Goal: Navigation & Orientation: Find specific page/section

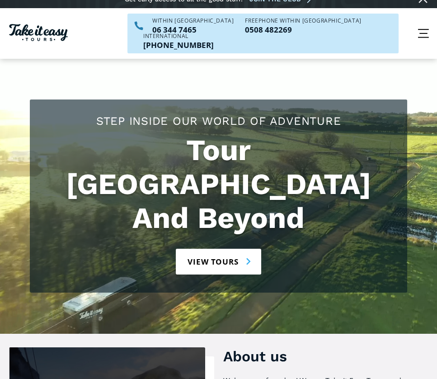
scroll to position [45, 0]
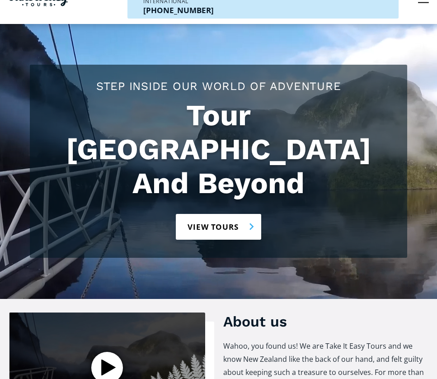
click at [226, 214] on link "View tours" at bounding box center [218, 227] width 85 height 26
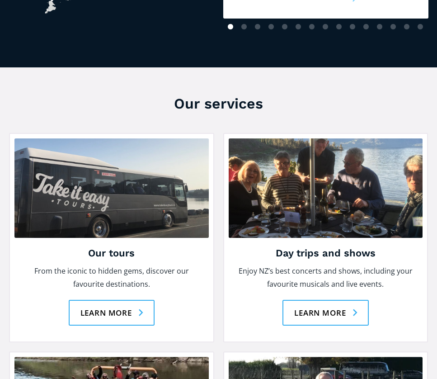
scroll to position [949, 0]
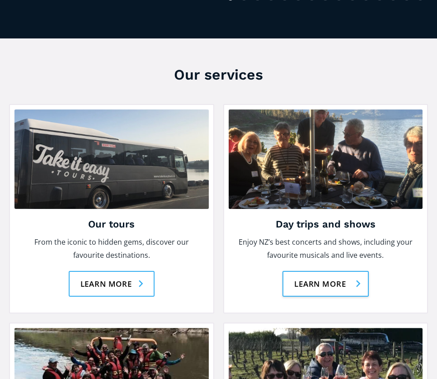
click at [321, 271] on link "Learn more" at bounding box center [325, 284] width 86 height 26
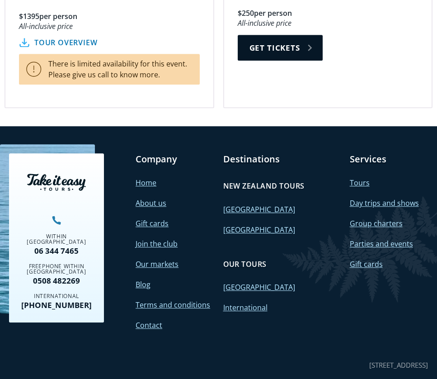
scroll to position [1864, 0]
